Goal: Task Accomplishment & Management: Manage account settings

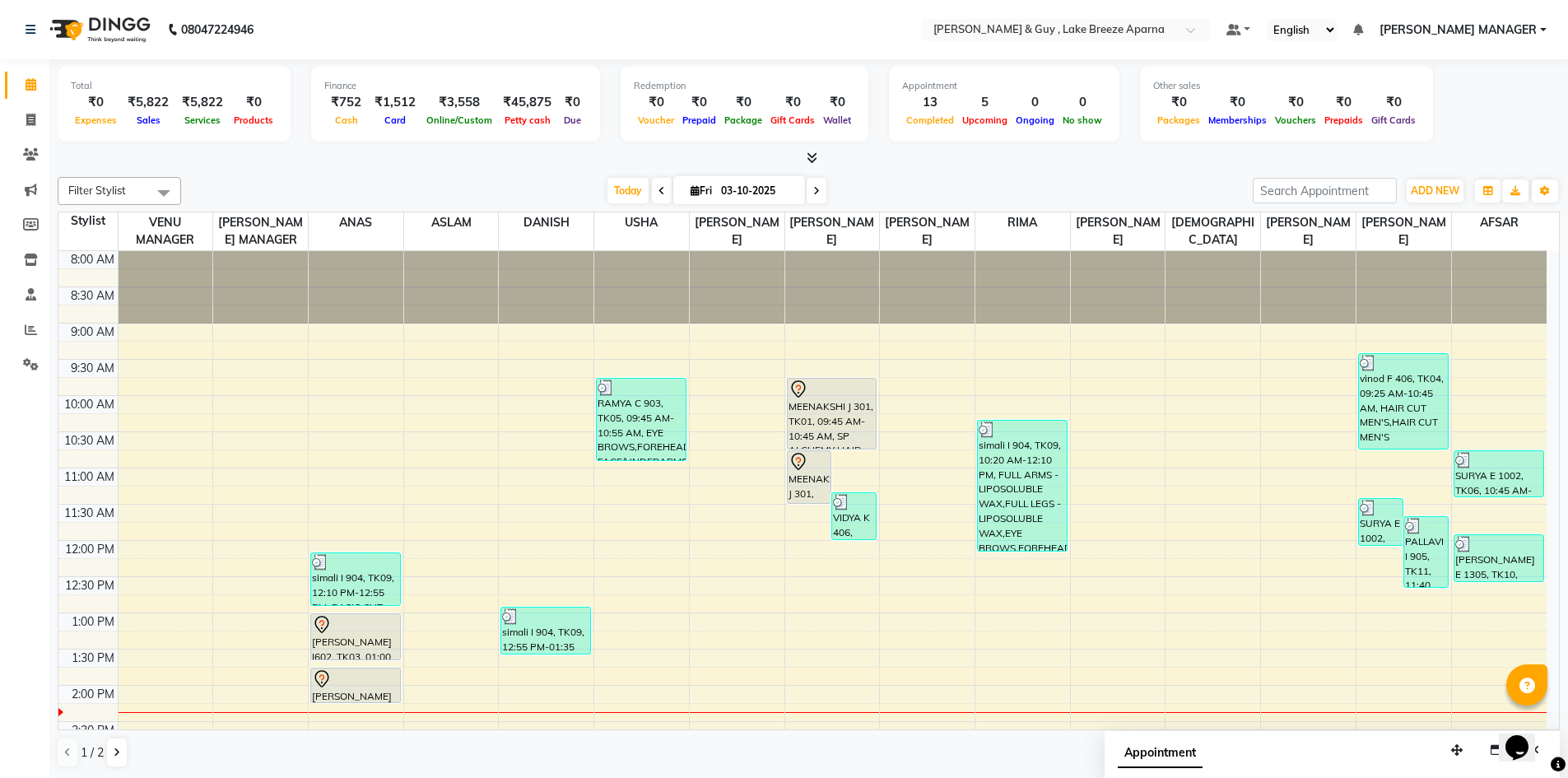
scroll to position [247, 0]
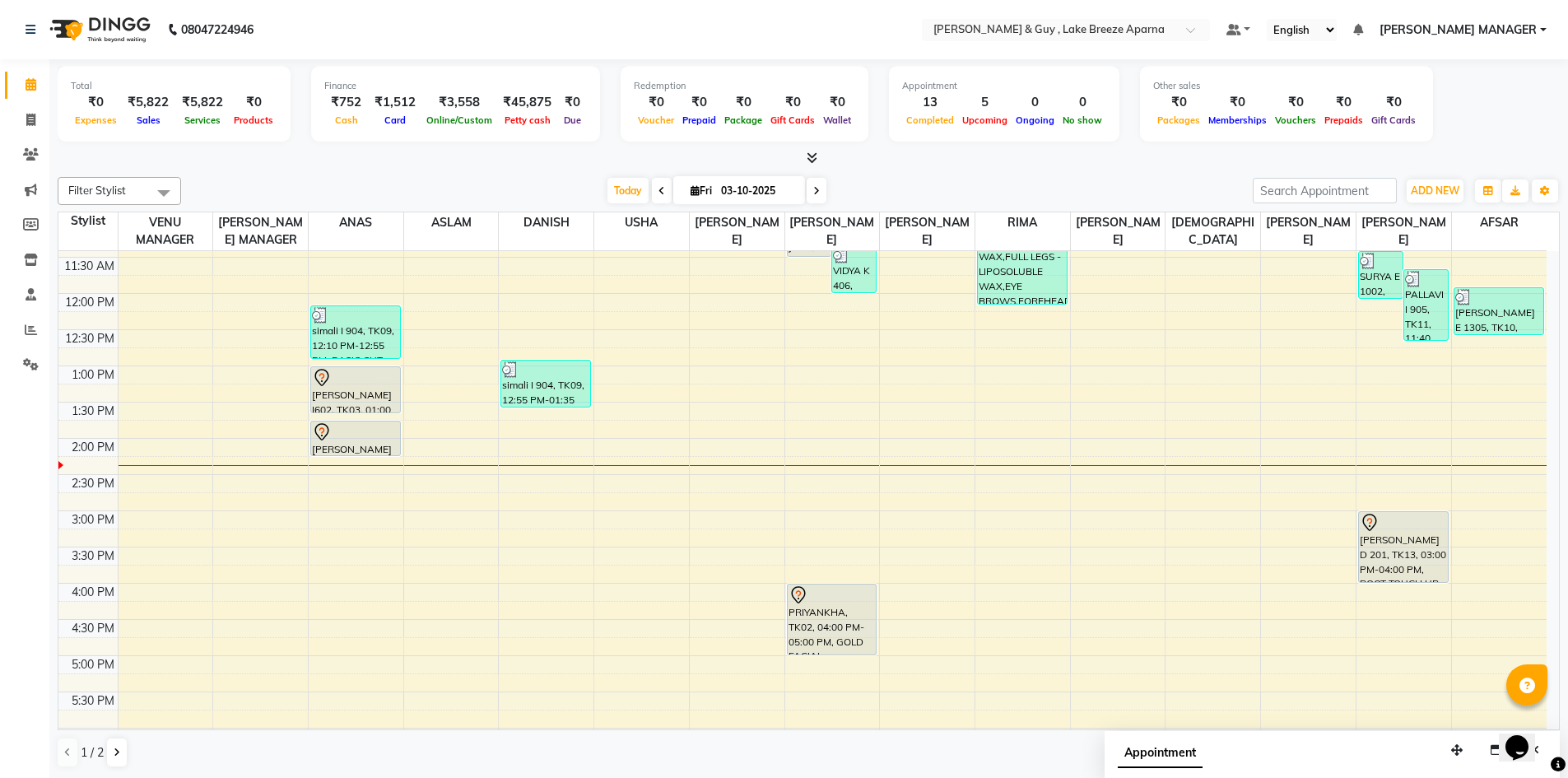
click at [1496, 33] on span "[PERSON_NAME] MANAGER" at bounding box center [1458, 29] width 157 height 17
click at [1475, 117] on link "Sign out" at bounding box center [1462, 113] width 151 height 26
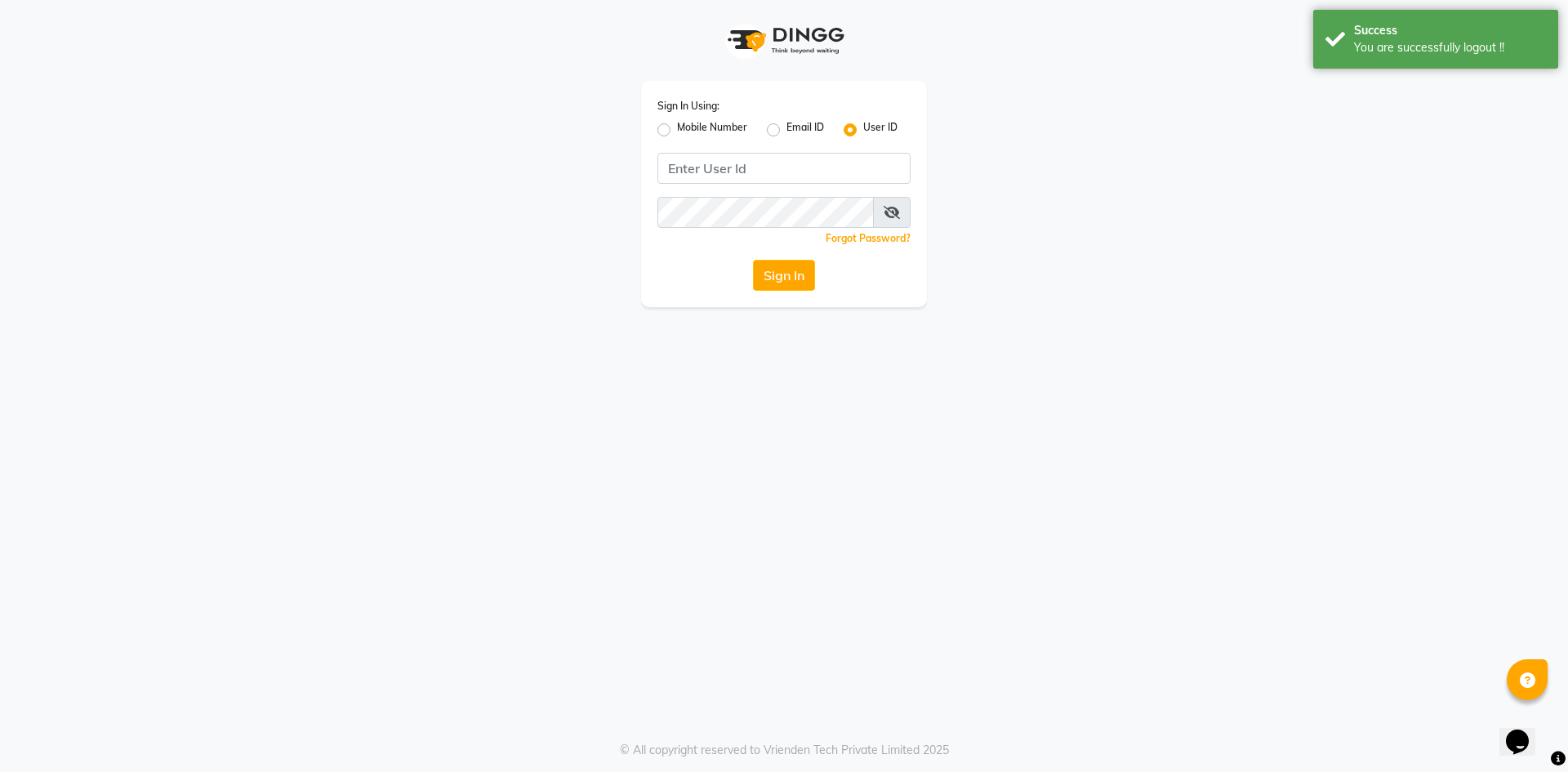
click at [677, 132] on label "Mobile Number" at bounding box center [712, 129] width 70 height 19
click at [677, 131] on input "Mobile Number" at bounding box center [683, 125] width 11 height 11
radio input "true"
radio input "false"
click at [747, 173] on input "Username" at bounding box center [810, 168] width 198 height 31
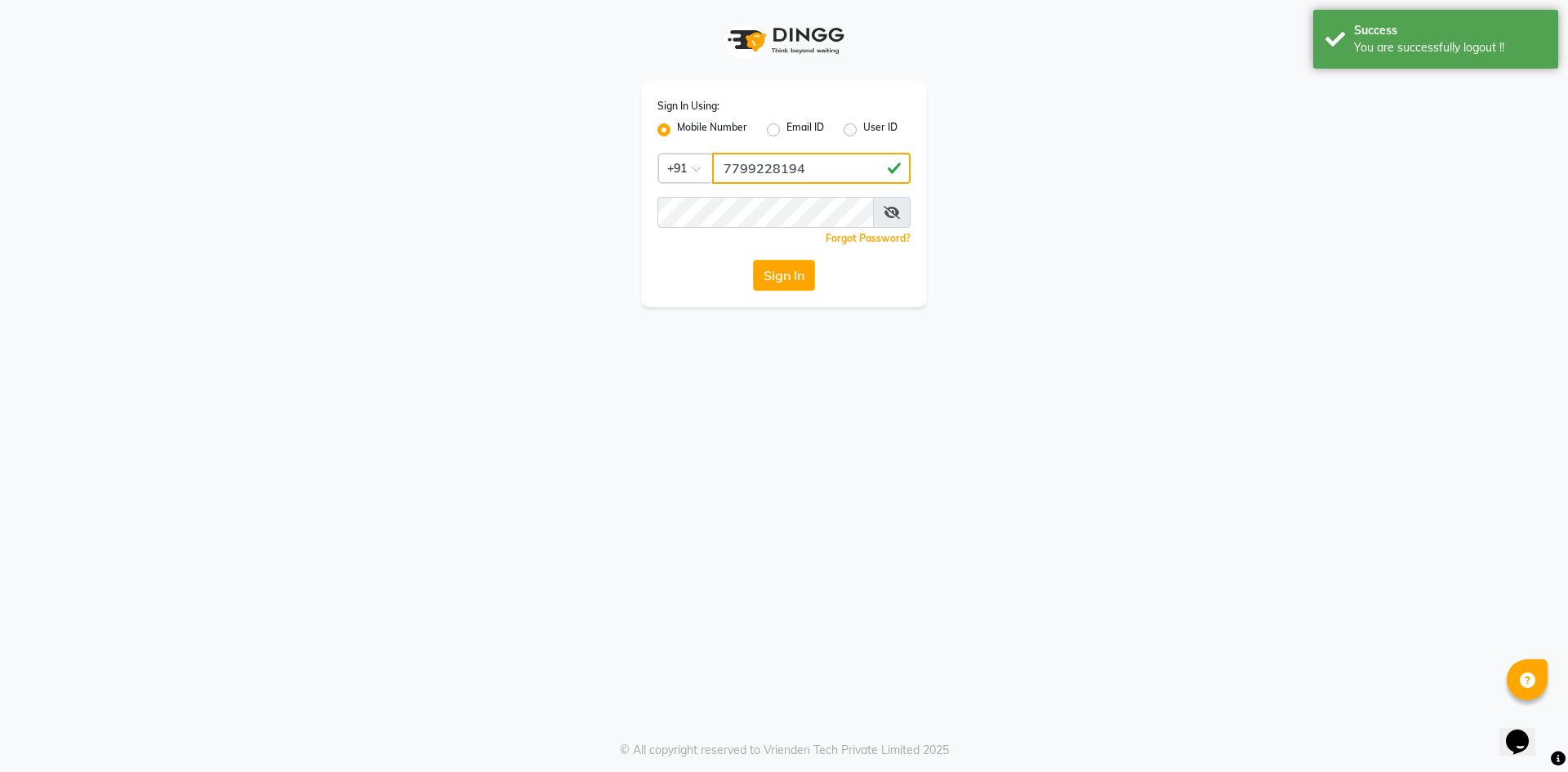
type input "7799228194"
click at [764, 267] on button "Sign In" at bounding box center [784, 275] width 62 height 31
